Goal: Transaction & Acquisition: Purchase product/service

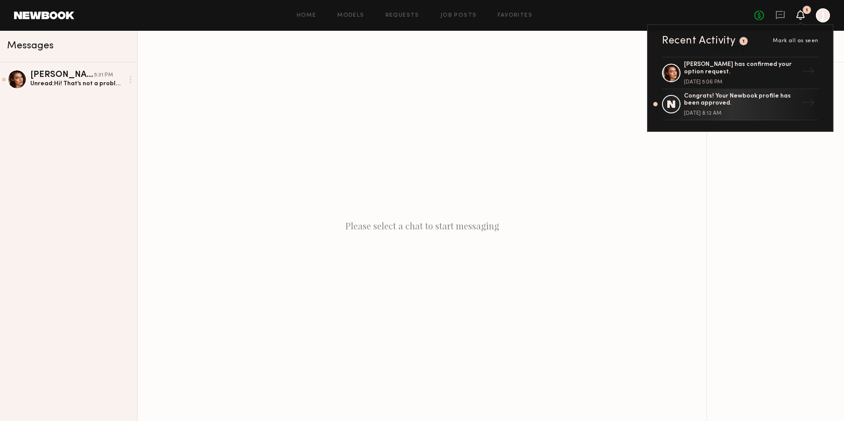
click at [804, 16] on icon at bounding box center [800, 14] width 7 height 6
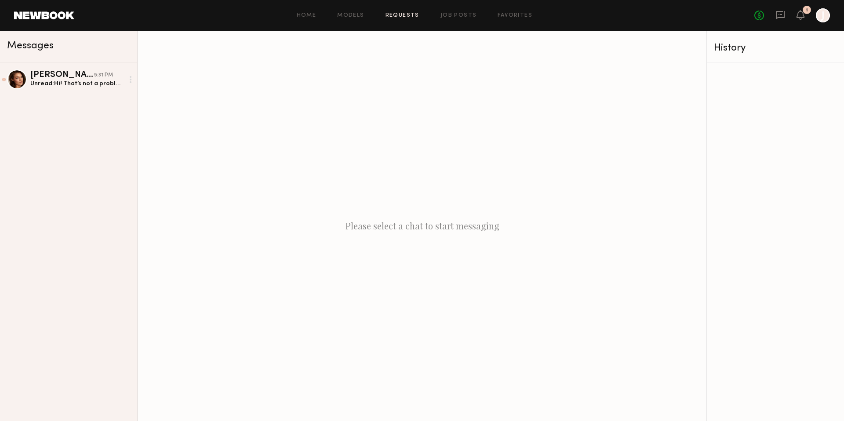
click at [396, 14] on link "Requests" at bounding box center [403, 16] width 34 height 6
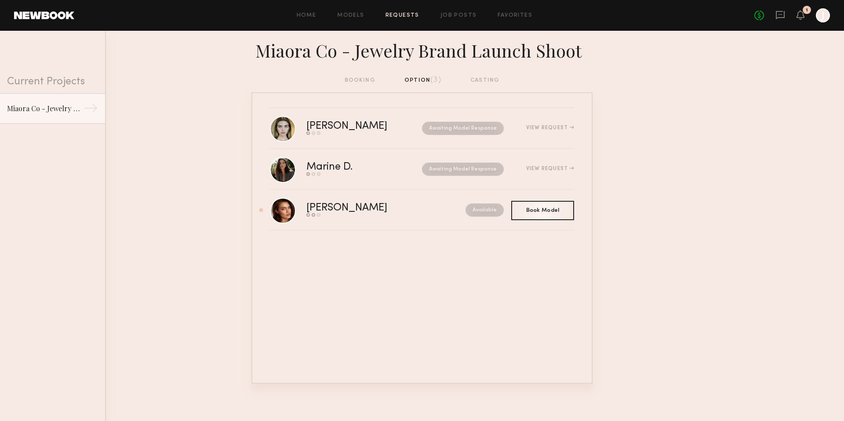
click at [488, 79] on div "booking option (3) casting" at bounding box center [422, 81] width 155 height 10
click at [422, 77] on div "booking option (3) casting" at bounding box center [422, 81] width 155 height 10
click at [364, 82] on div "booking option (3) casting" at bounding box center [422, 81] width 155 height 10
click at [352, 14] on link "Models" at bounding box center [350, 16] width 27 height 6
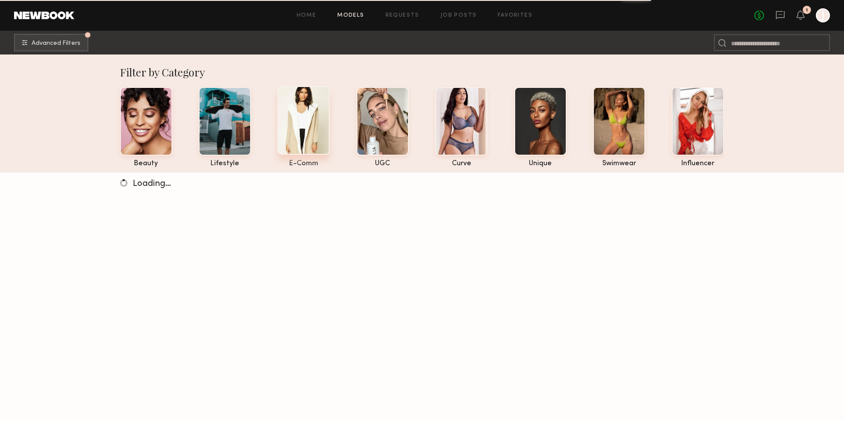
click at [301, 117] on div at bounding box center [303, 120] width 52 height 69
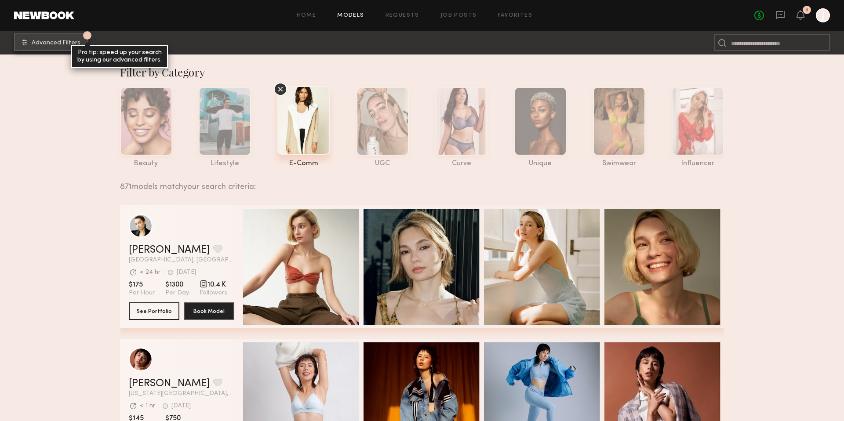
click at [51, 40] on span "Advanced Filters" at bounding box center [56, 43] width 49 height 6
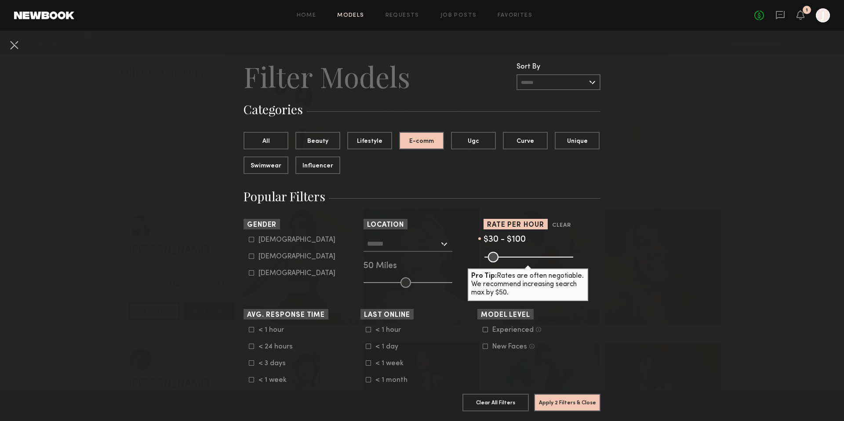
drag, startPoint x: 548, startPoint y: 258, endPoint x: 501, endPoint y: 254, distance: 46.8
type input "***"
click at [501, 254] on input "range" at bounding box center [528, 257] width 89 height 11
drag, startPoint x: 487, startPoint y: 346, endPoint x: 480, endPoint y: 335, distance: 12.8
click at [485, 344] on icon at bounding box center [485, 346] width 5 height 5
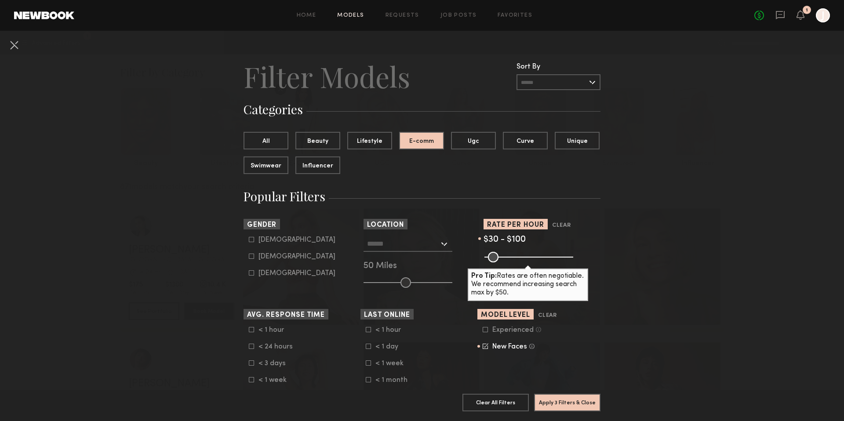
click at [486, 330] on icon at bounding box center [485, 329] width 5 height 5
click at [251, 255] on icon at bounding box center [251, 256] width 5 height 5
type input "**"
click at [251, 346] on icon at bounding box center [251, 346] width 5 height 5
click at [251, 331] on icon at bounding box center [251, 329] width 5 height 5
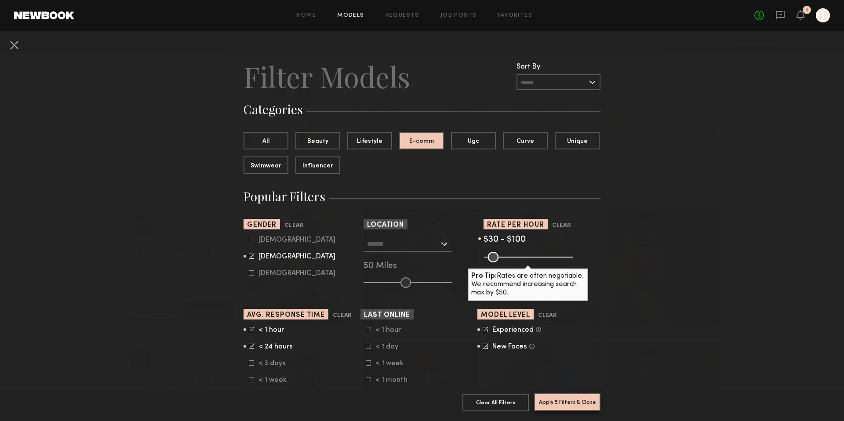
click at [575, 402] on button "Apply 5 Filters & Close" at bounding box center [567, 402] width 66 height 18
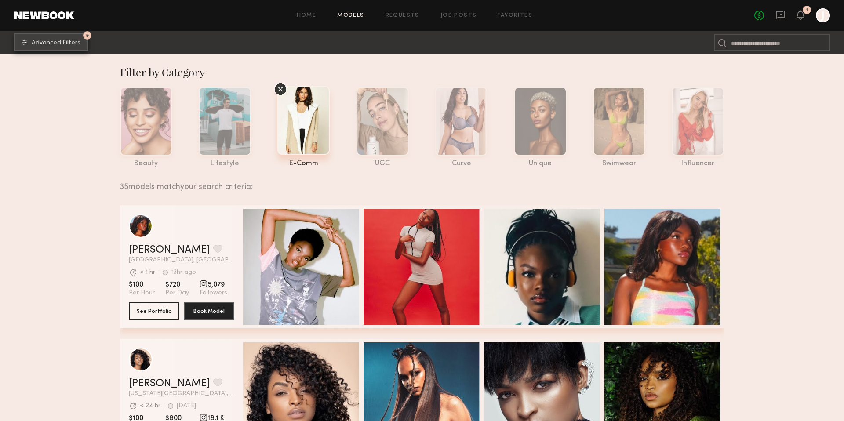
click at [48, 44] on span "Advanced Filters" at bounding box center [56, 43] width 49 height 6
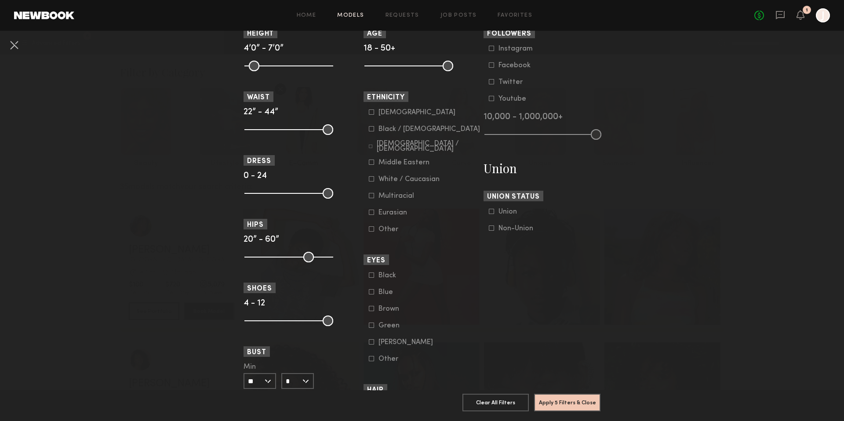
scroll to position [395, 0]
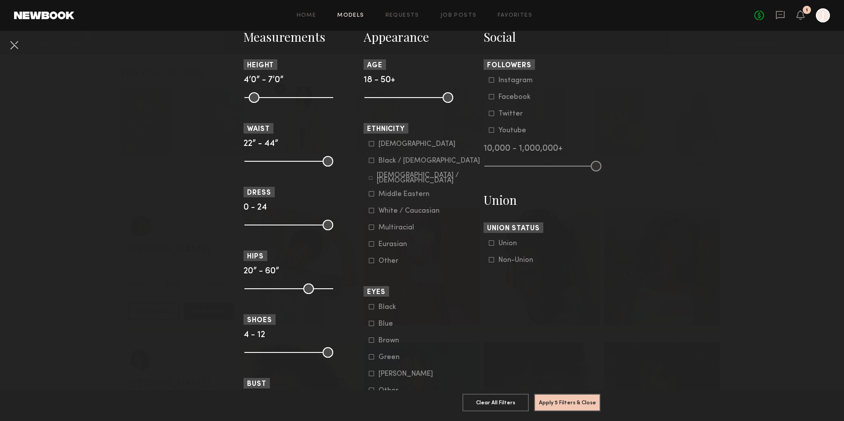
click at [491, 262] on icon at bounding box center [491, 259] width 5 height 5
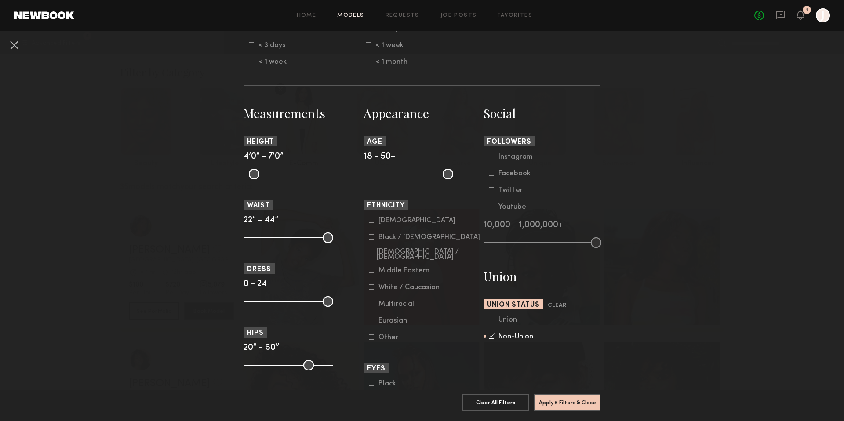
scroll to position [317, 0]
click at [372, 288] on icon at bounding box center [371, 287] width 5 height 5
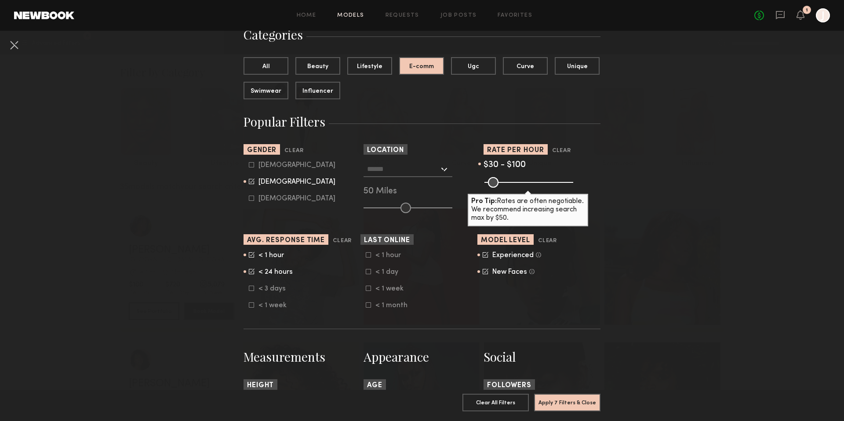
scroll to position [73, 0]
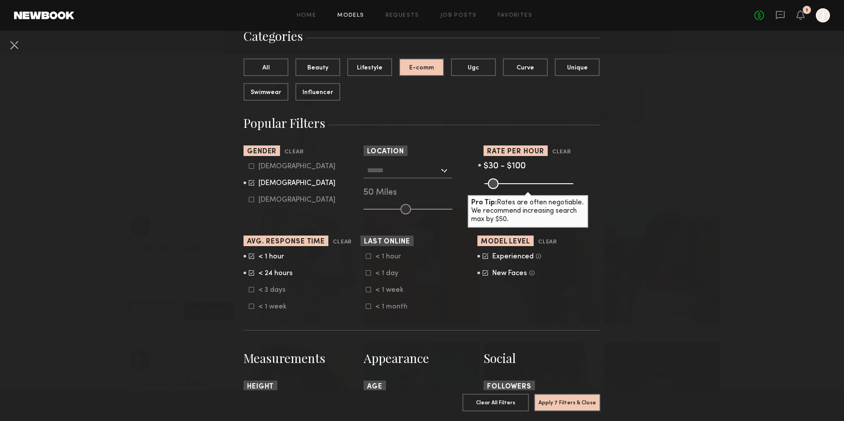
click at [390, 178] on div at bounding box center [408, 171] width 89 height 16
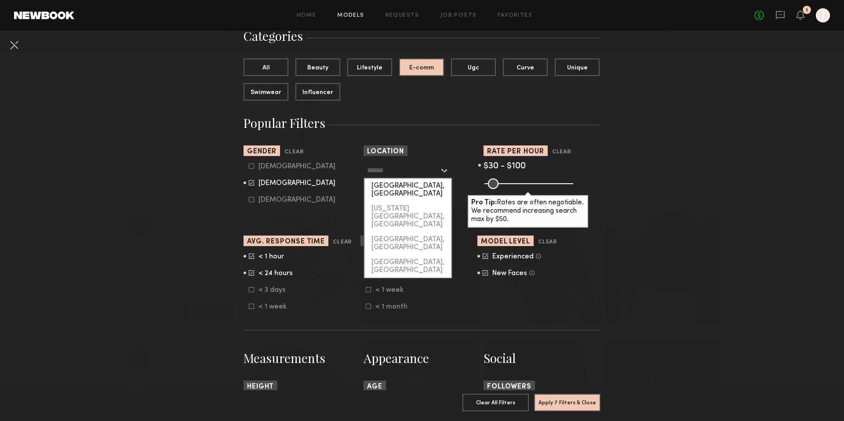
click at [393, 187] on div "[GEOGRAPHIC_DATA], [GEOGRAPHIC_DATA]" at bounding box center [407, 189] width 87 height 23
type input "**********"
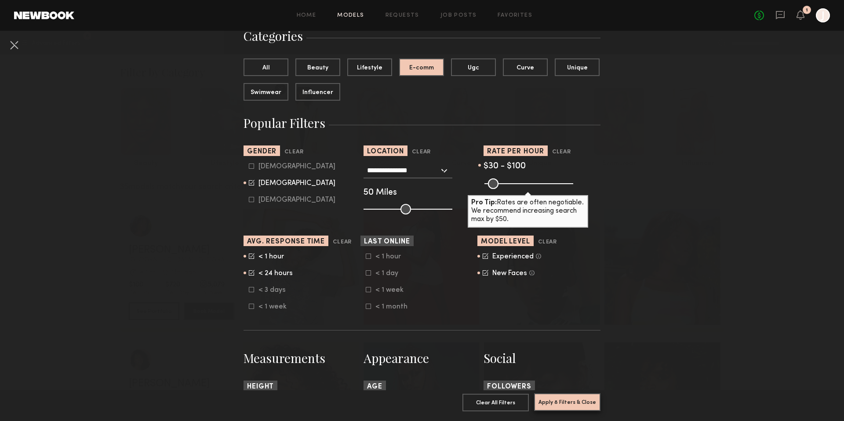
click at [579, 405] on button "Apply 8 Filters & Close" at bounding box center [567, 402] width 66 height 18
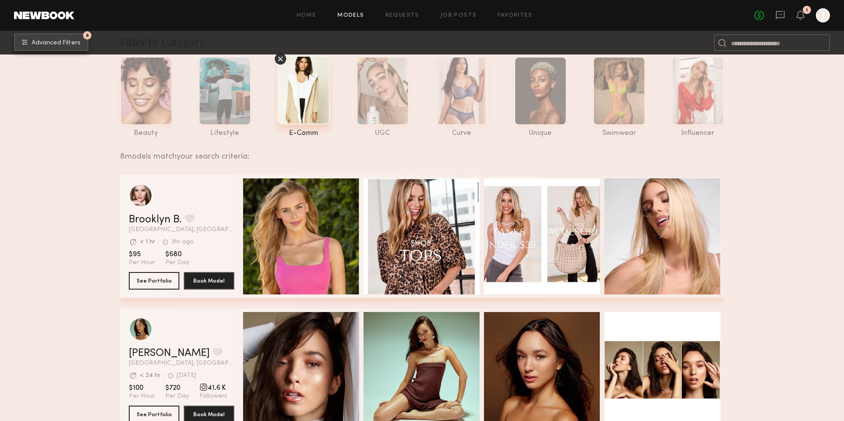
scroll to position [30, 0]
click at [52, 43] on span "Advanced Filters" at bounding box center [56, 43] width 49 height 6
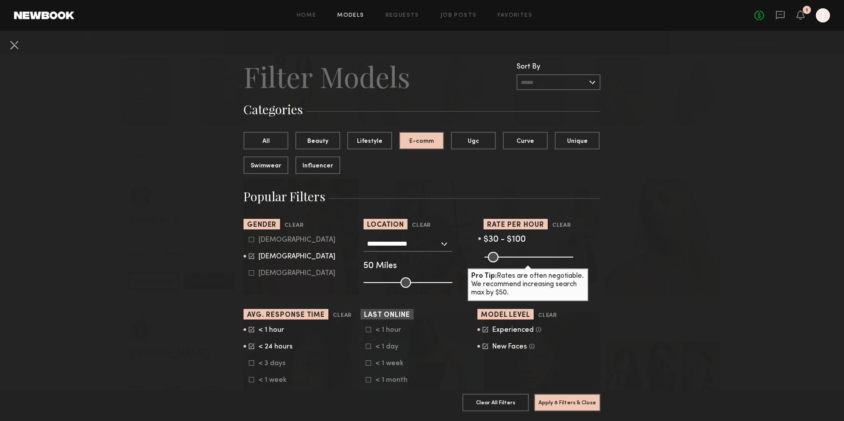
click at [252, 331] on icon at bounding box center [252, 330] width 6 height 6
click at [252, 348] on icon at bounding box center [252, 346] width 6 height 6
click at [568, 404] on button "Apply 7 Filters & Close" at bounding box center [567, 402] width 66 height 18
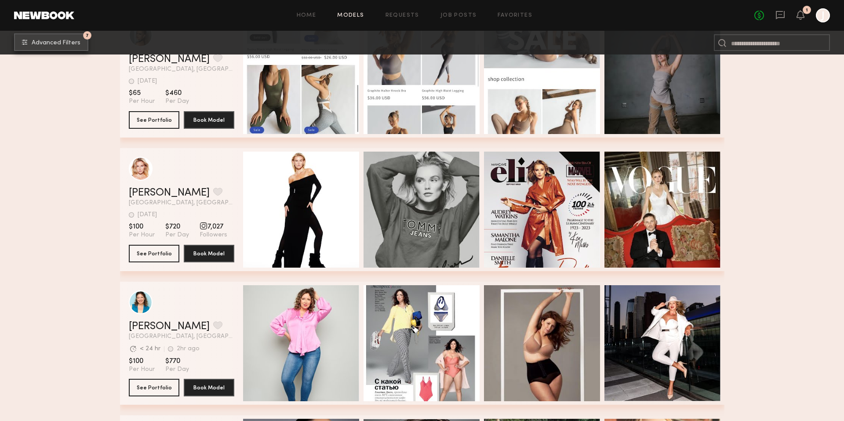
scroll to position [1128, 0]
